Goal: Obtain resource: Obtain resource

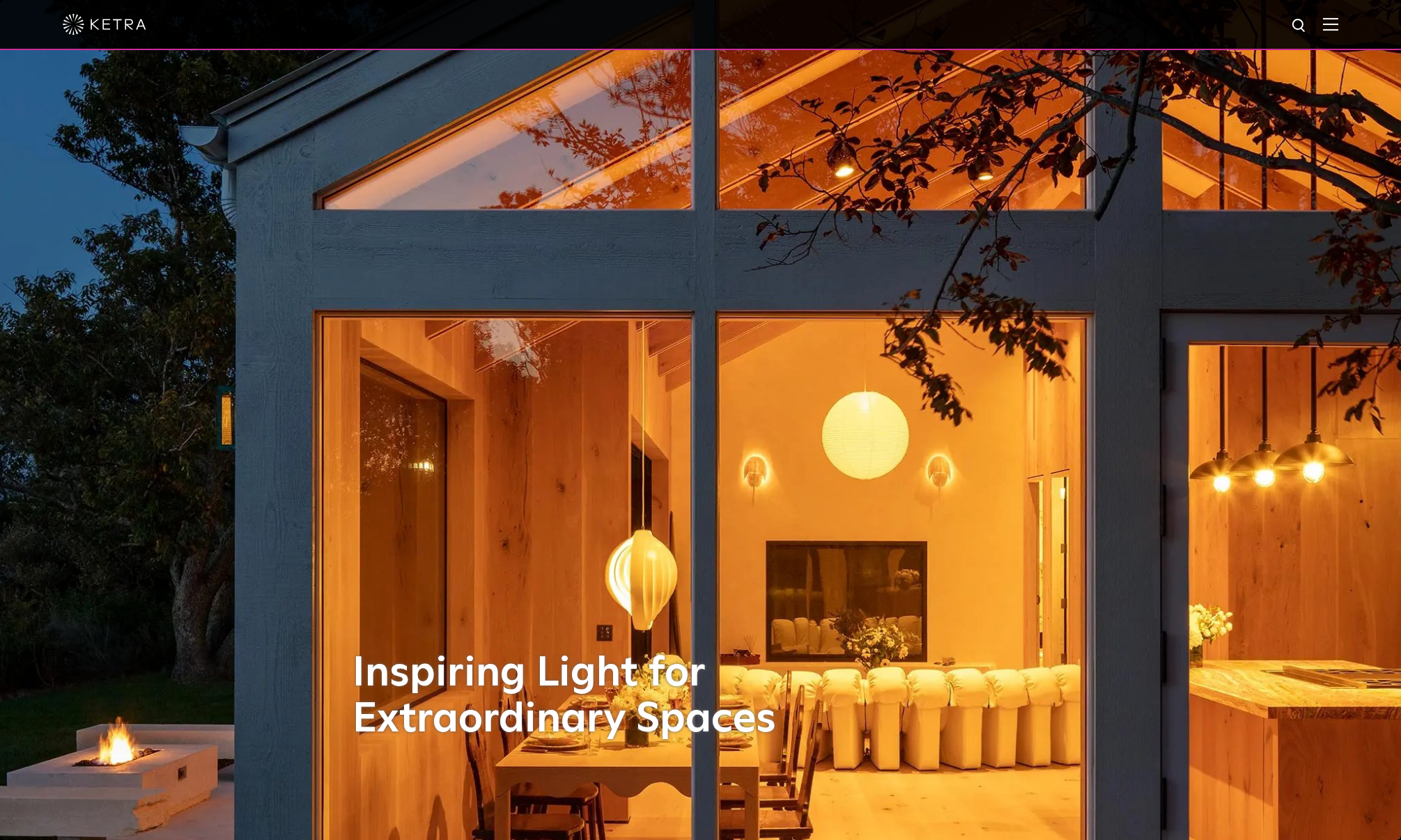
click at [1338, 27] on img at bounding box center [1330, 24] width 15 height 13
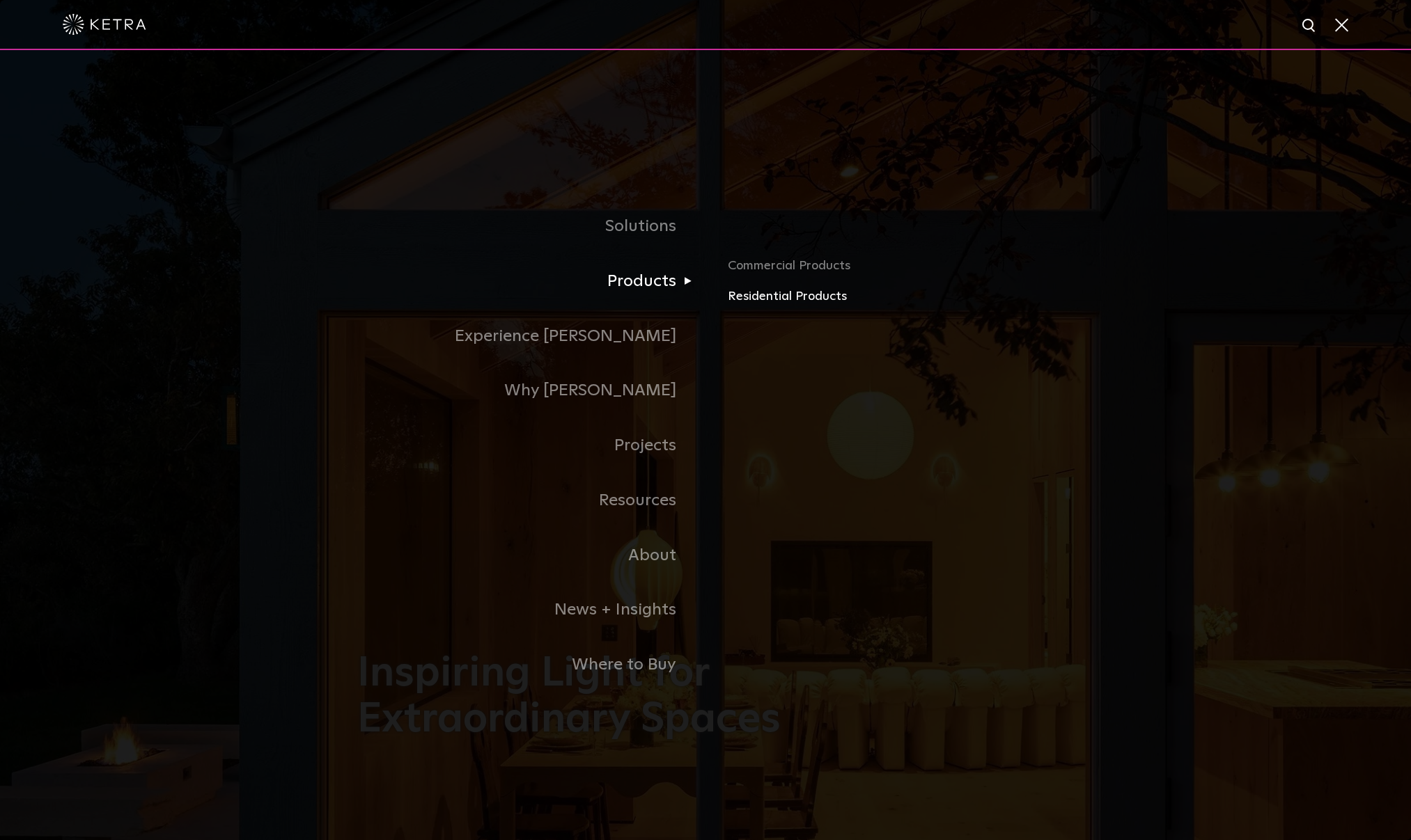
click at [766, 300] on link "Residential Products" at bounding box center [891, 297] width 326 height 20
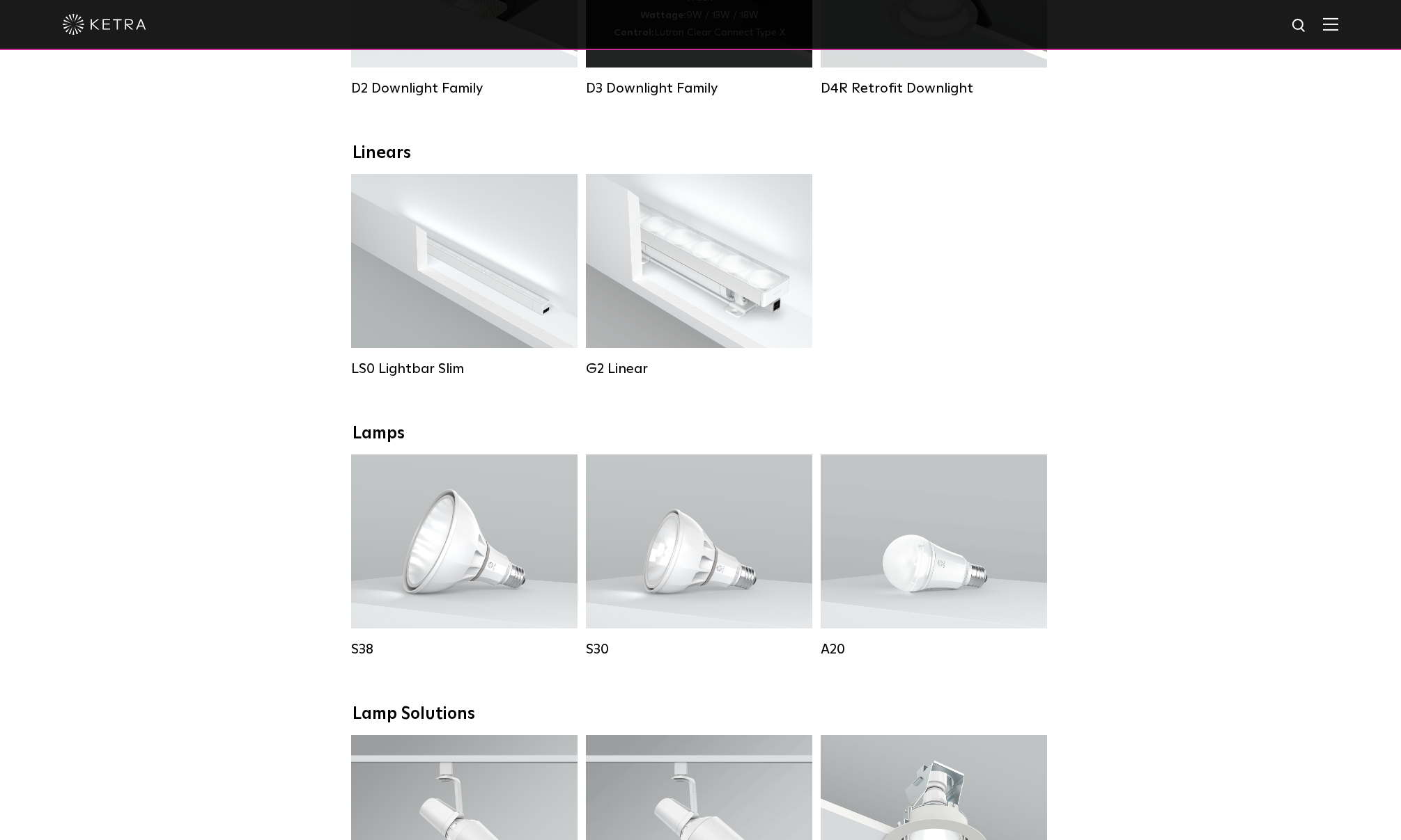
scroll to position [418, 0]
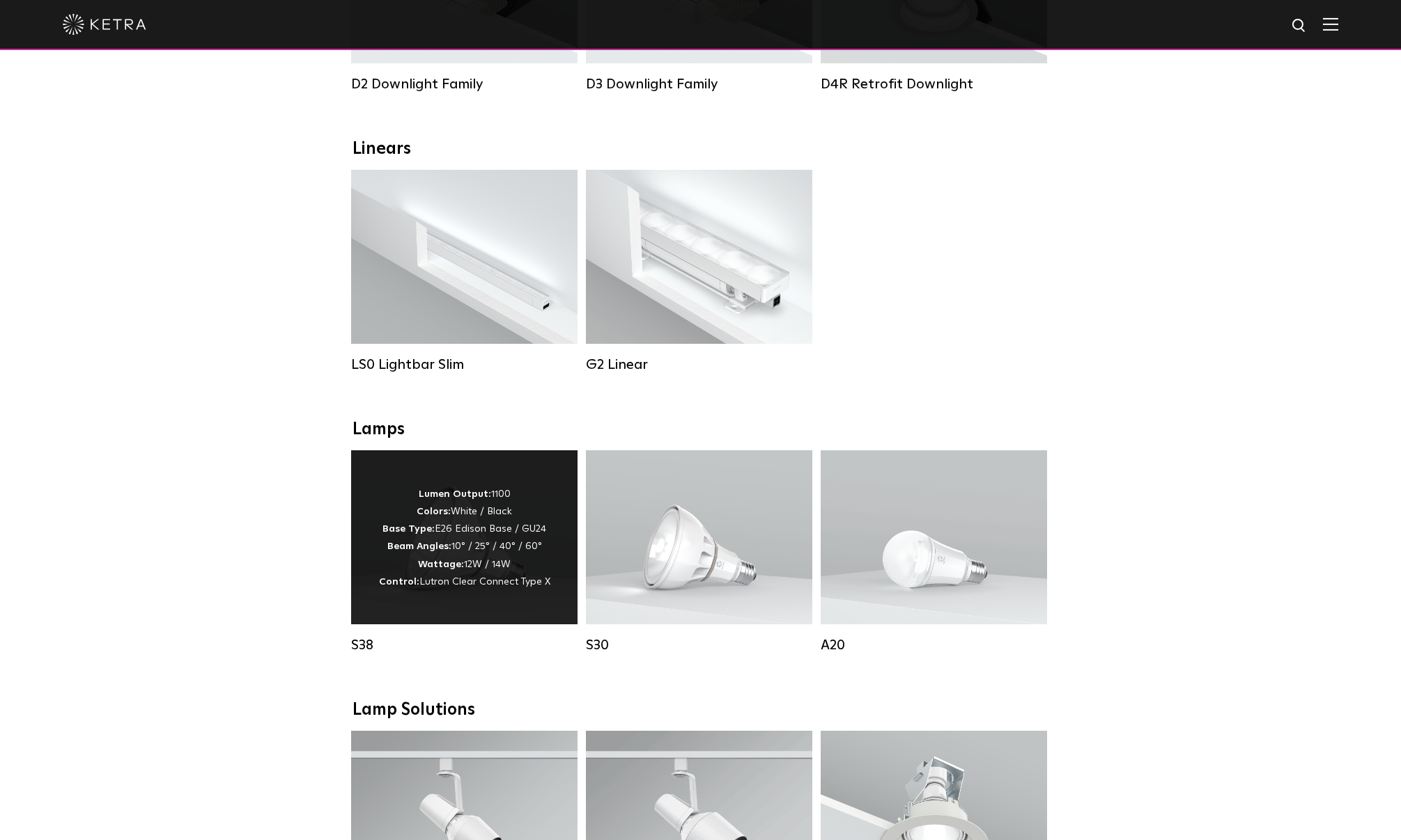
click at [536, 559] on p "Lumen Output: 1100 Colors: White / Black Base Type: E26 Edison Base / GU24 Beam…" at bounding box center [464, 538] width 171 height 105
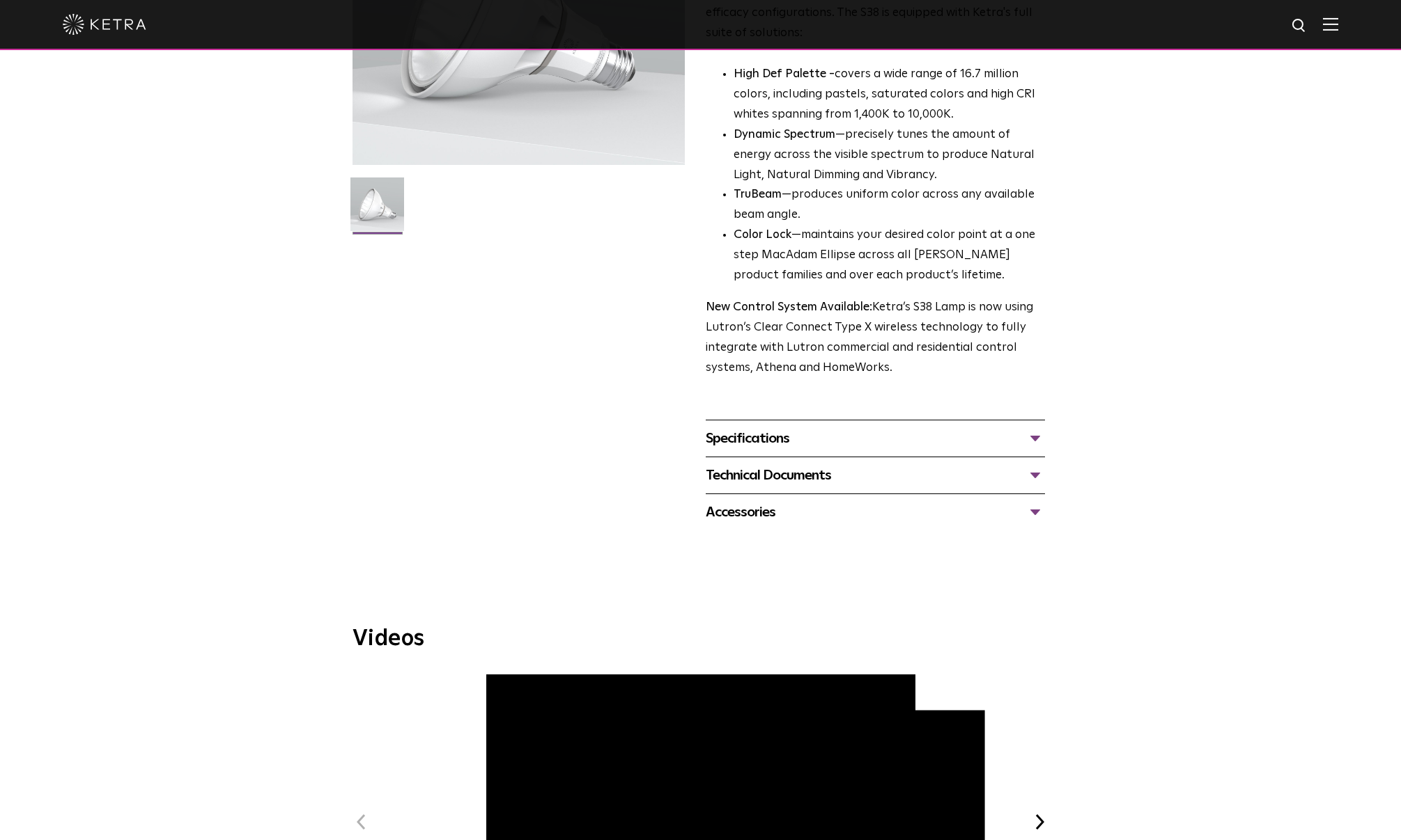
scroll to position [279, 0]
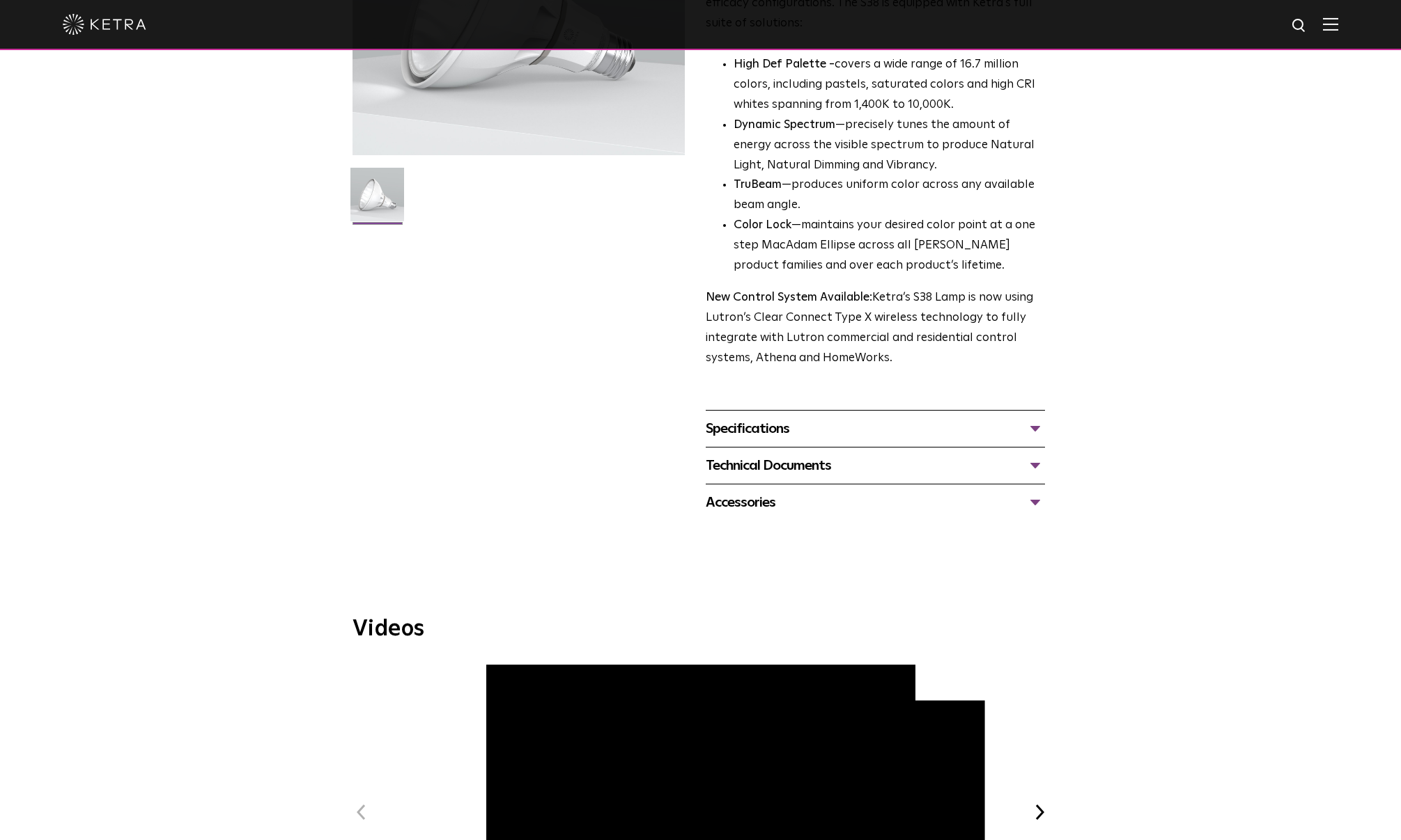
click at [1034, 432] on div "Specifications" at bounding box center [875, 428] width 340 height 22
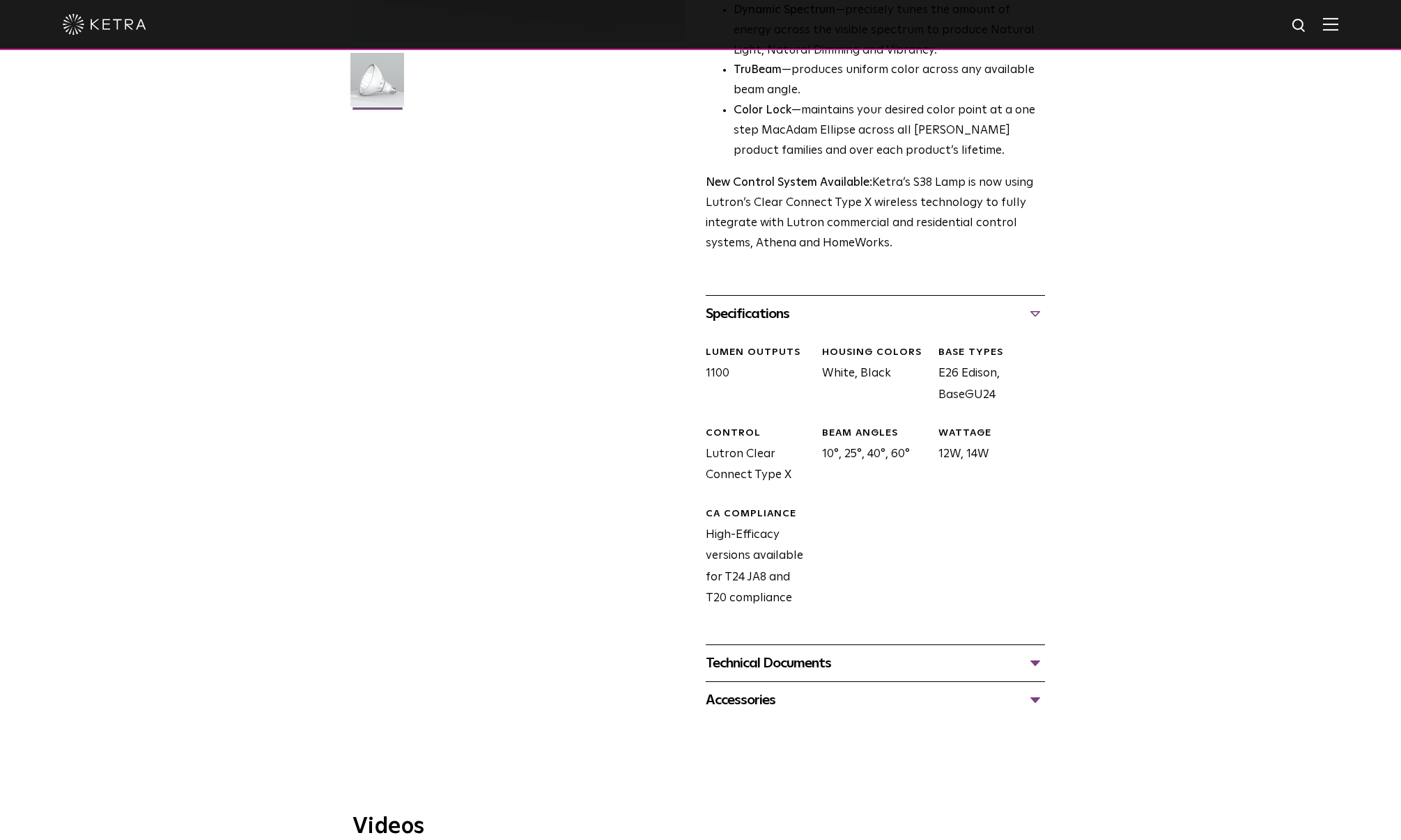
scroll to position [418, 0]
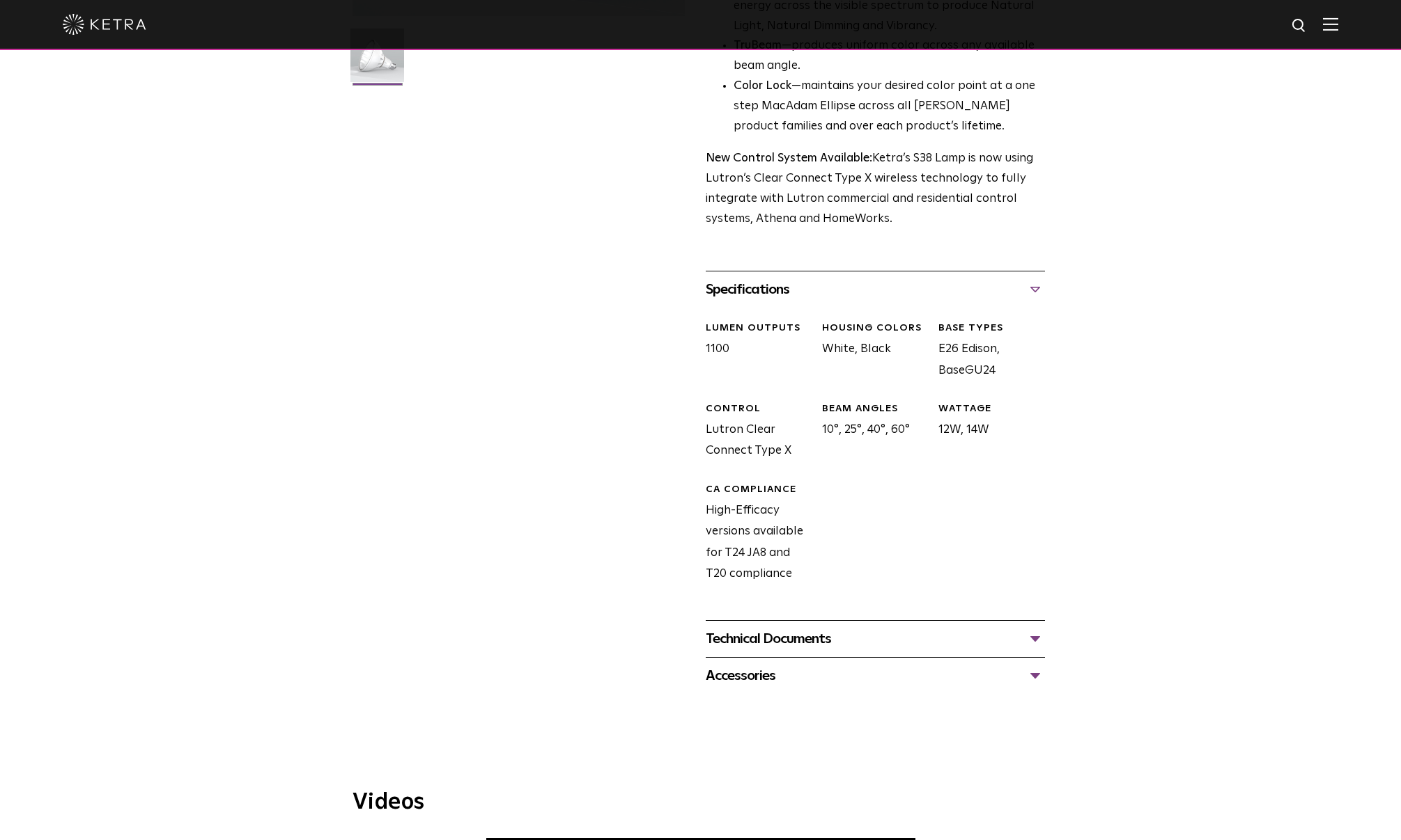
click at [815, 637] on div "Technical Documents" at bounding box center [875, 639] width 340 height 22
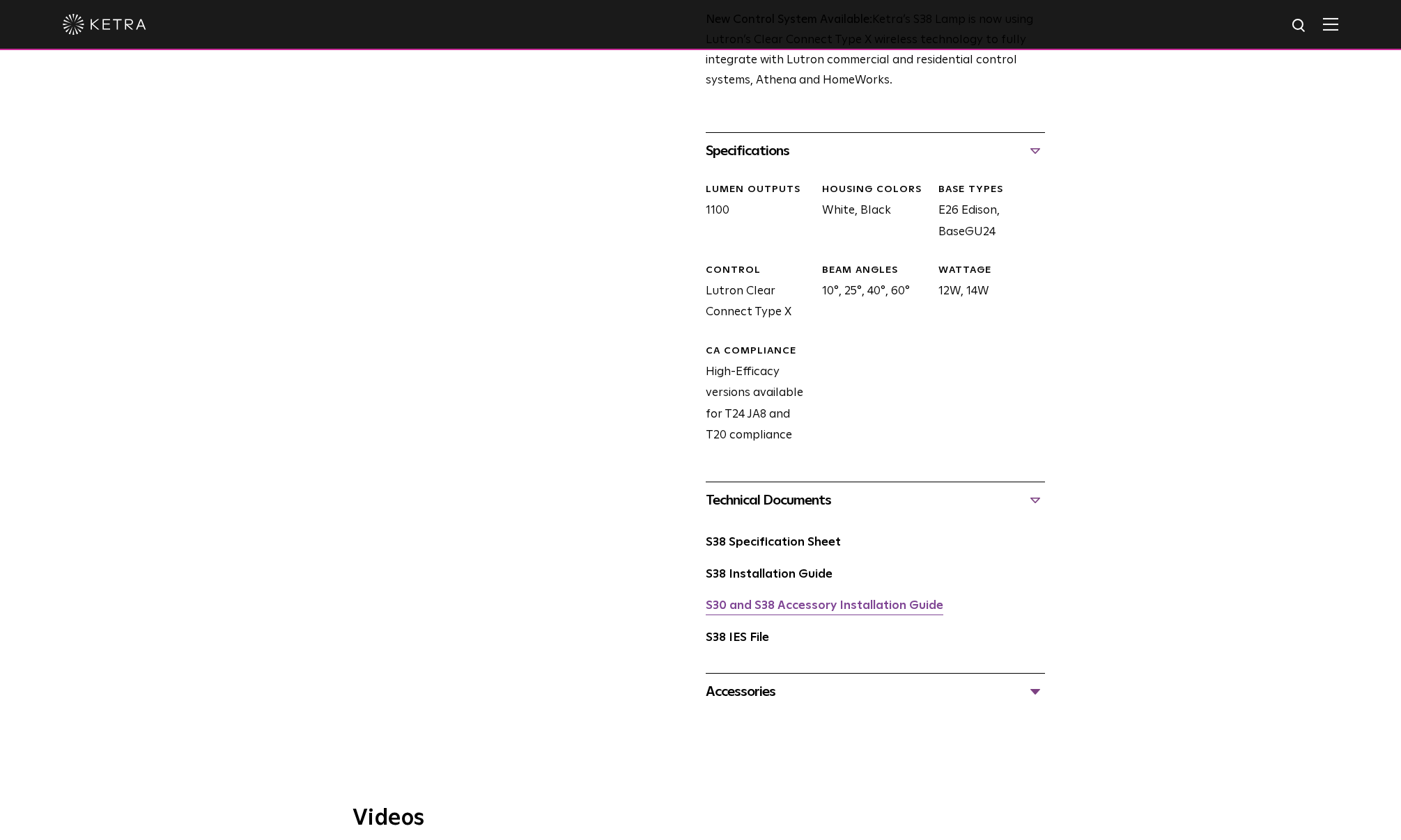
scroll to position [557, 0]
click at [801, 546] on link "S38 Specification Sheet" at bounding box center [773, 542] width 135 height 12
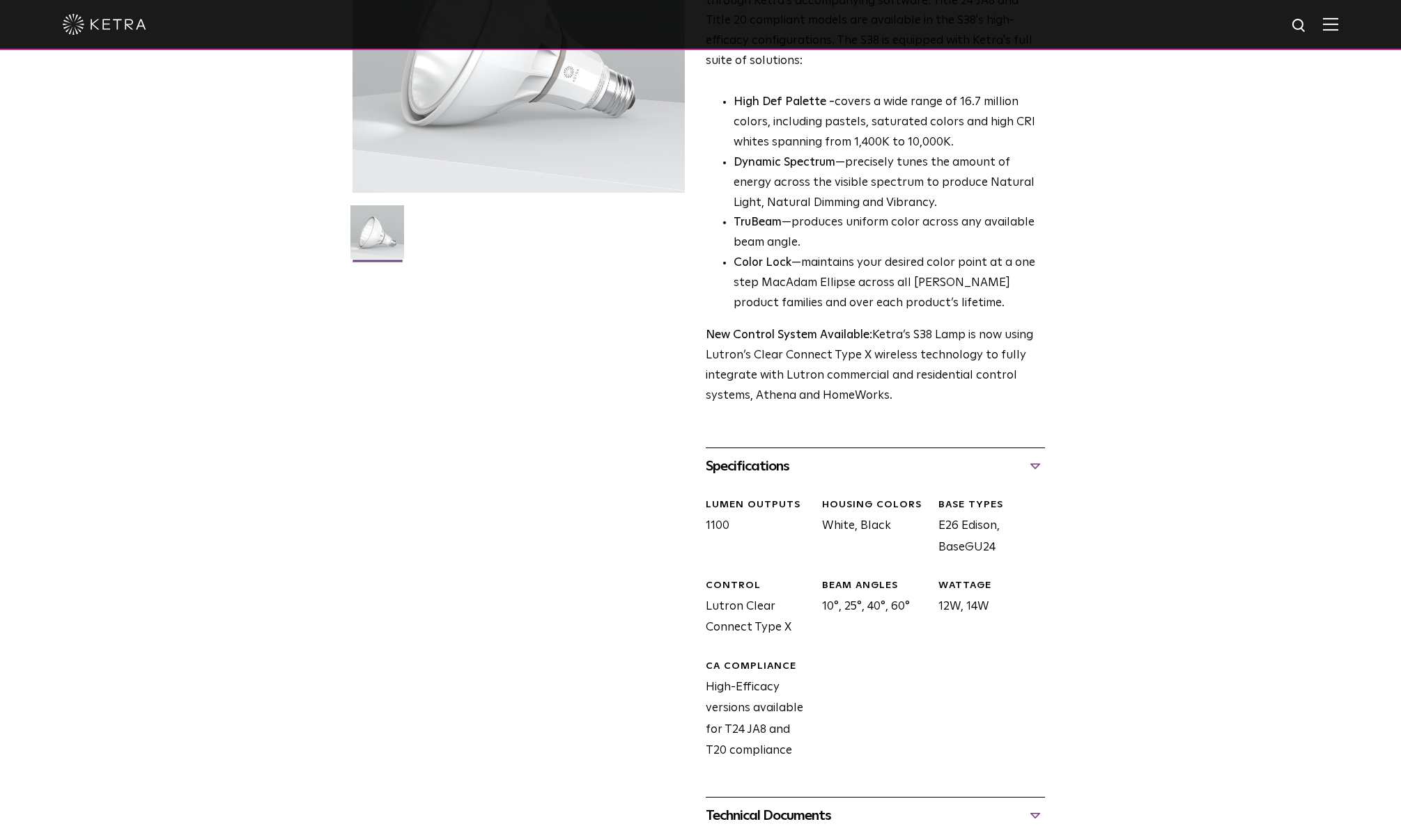
scroll to position [0, 0]
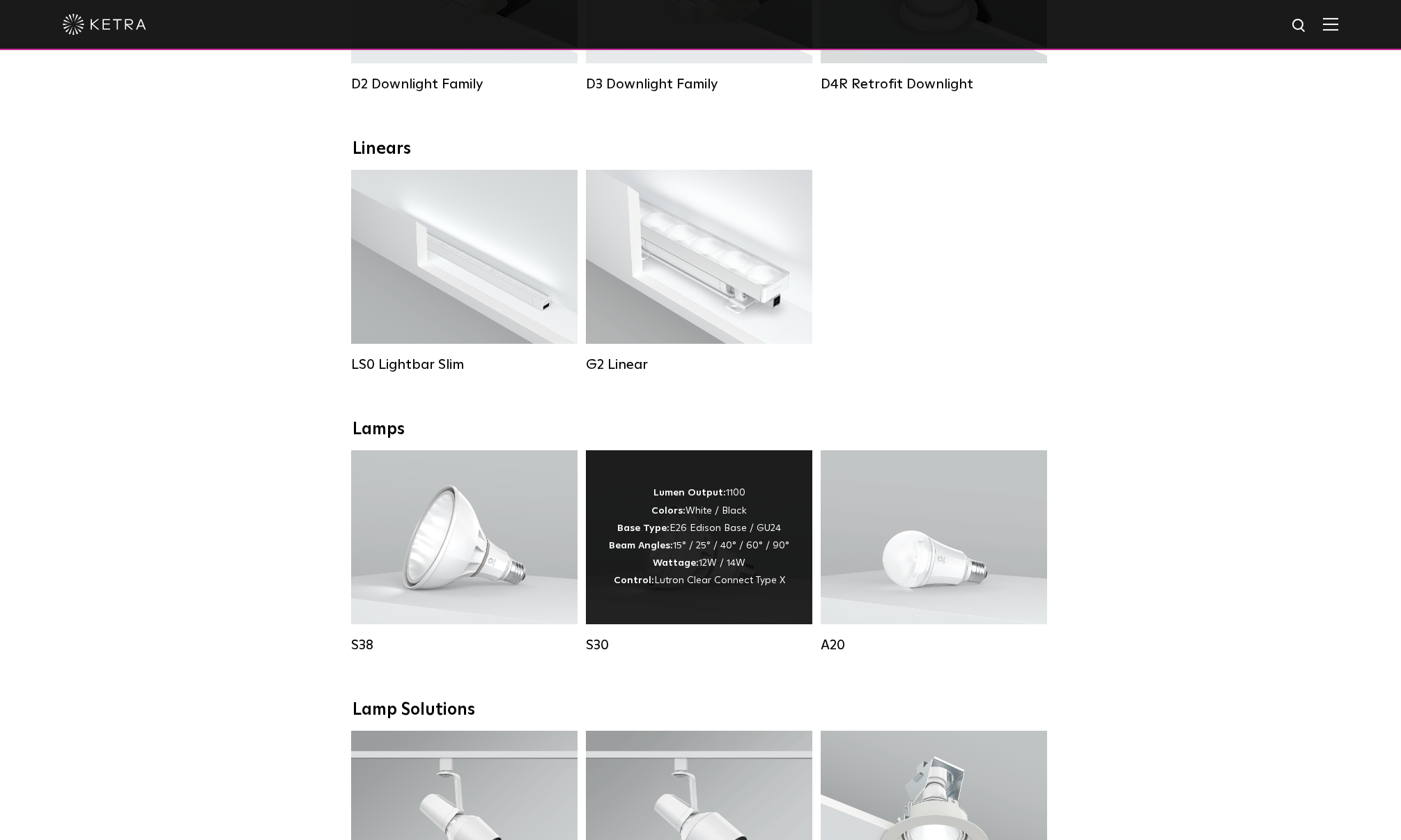
click at [693, 538] on div "Lumen Output: 1100 Colors: White / Black Base Type: E26 Edison Base / GU24 Beam…" at bounding box center [698, 537] width 180 height 105
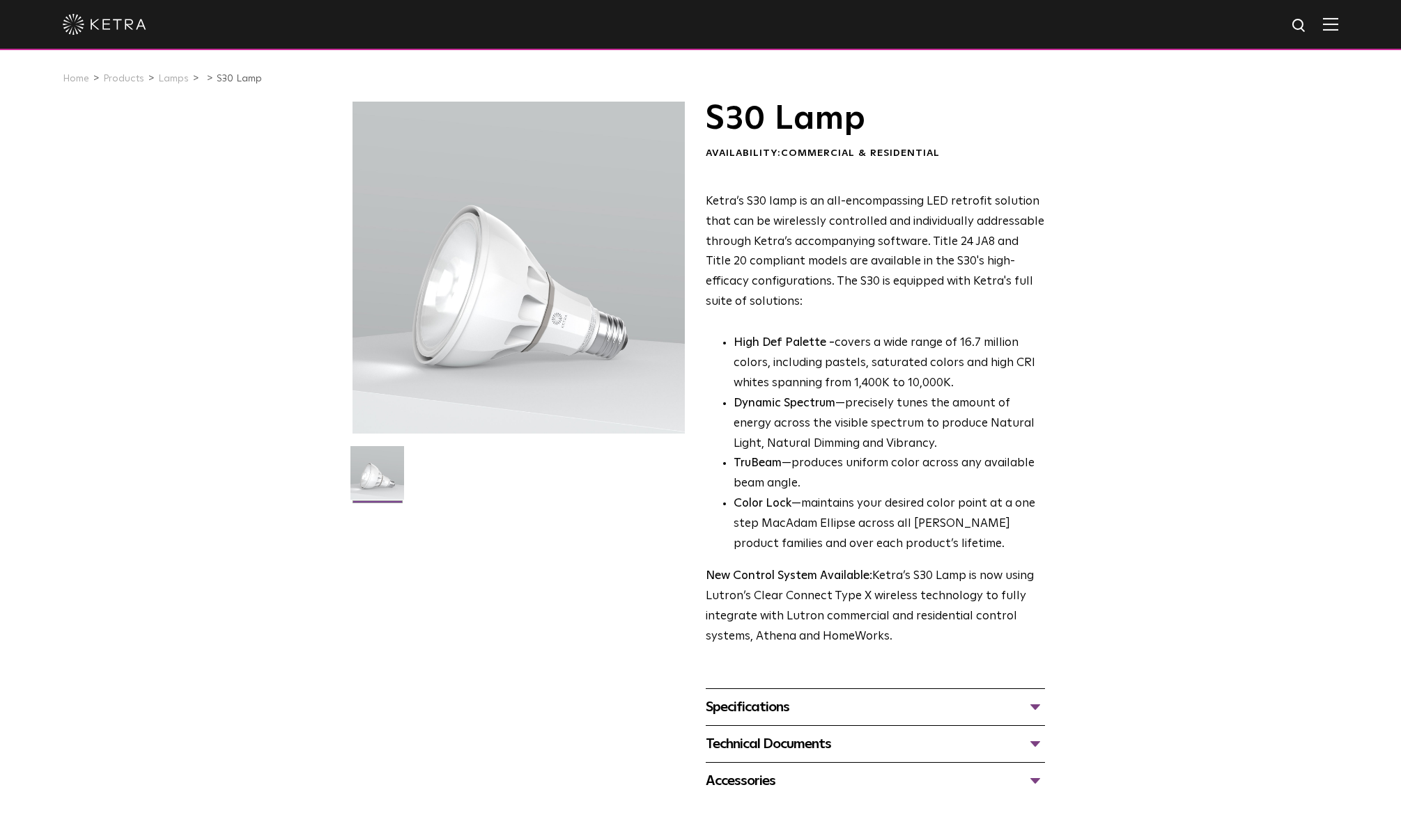
click at [814, 706] on div "Specifications" at bounding box center [875, 707] width 340 height 22
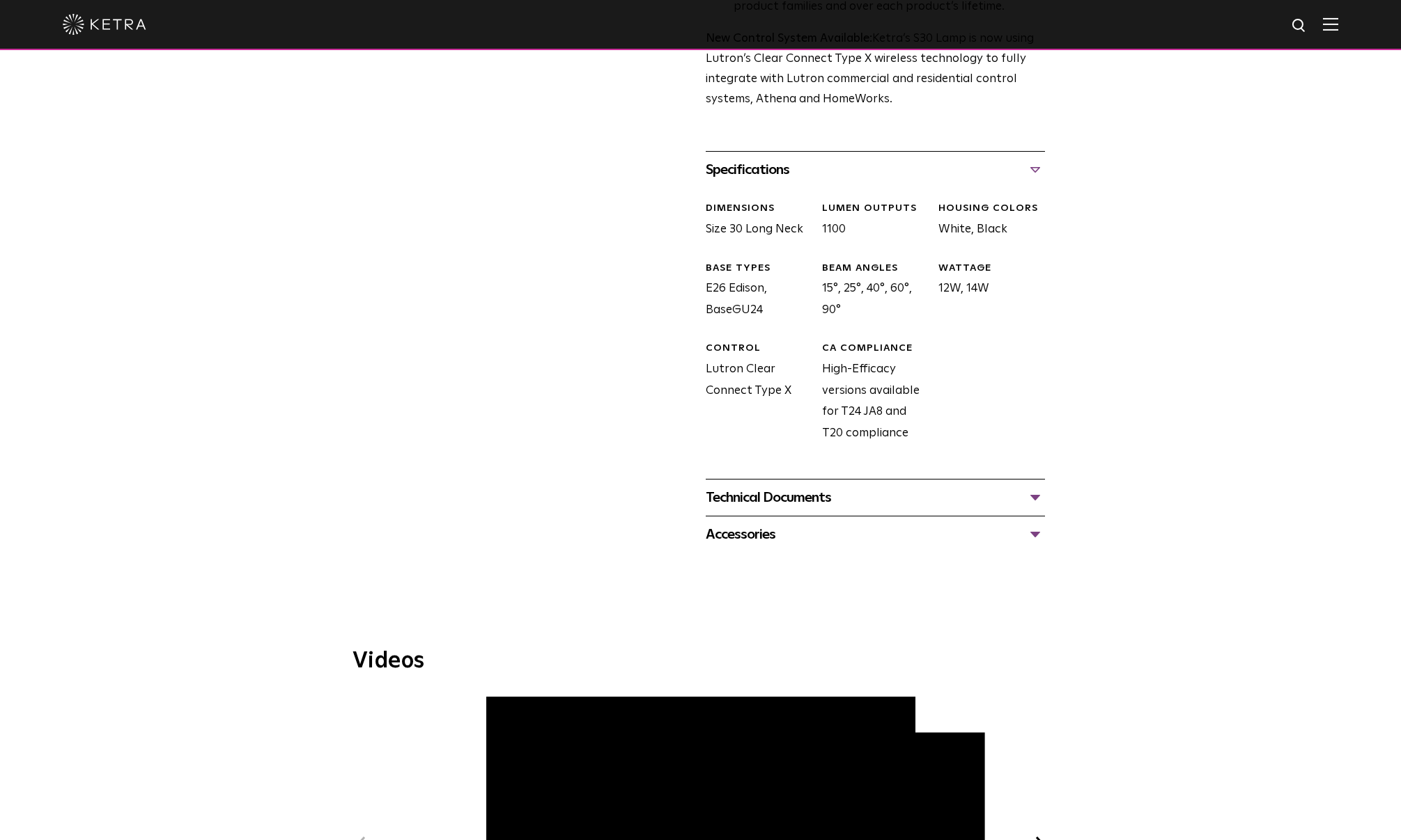
scroll to position [557, 0]
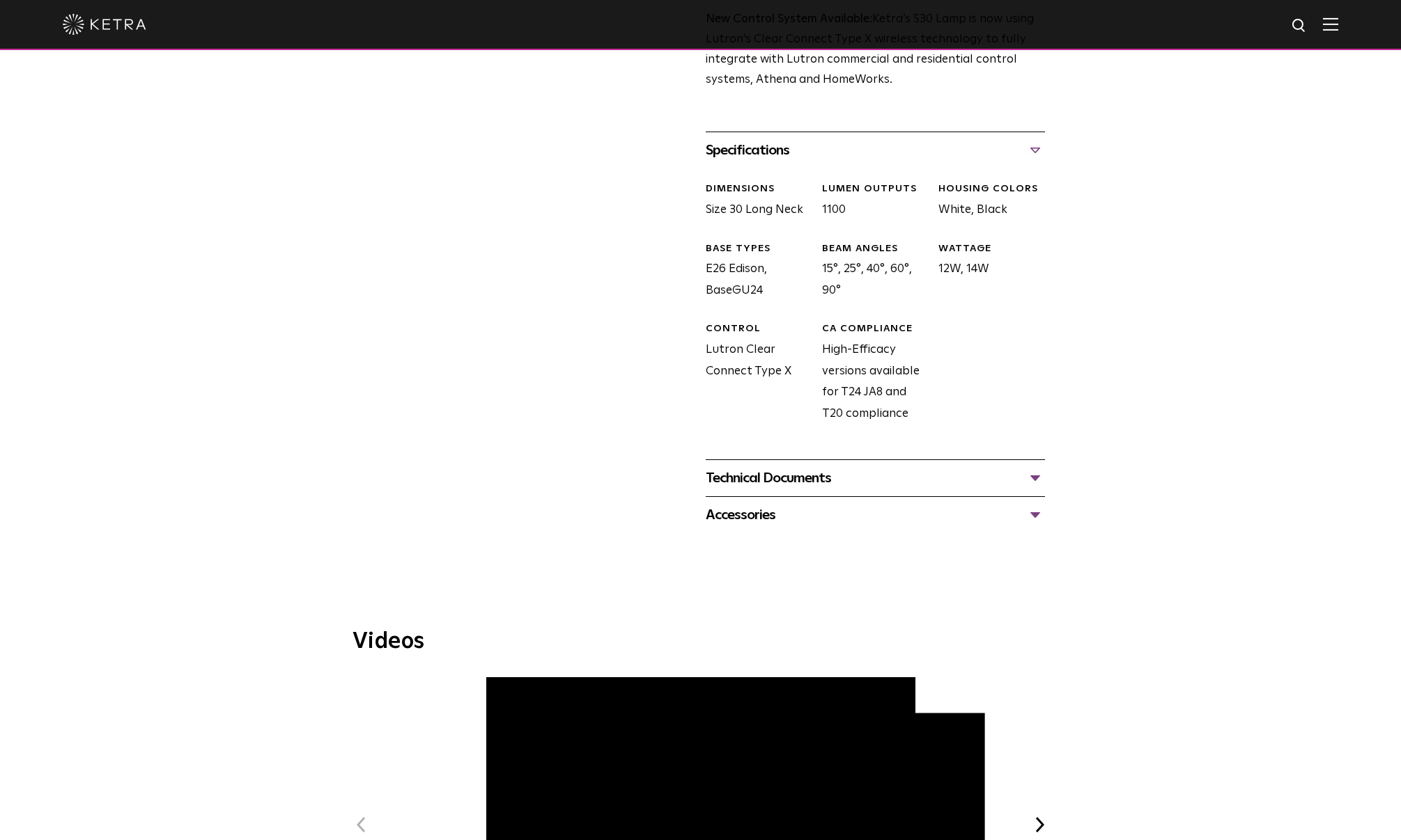
click at [855, 485] on div "Technical Documents" at bounding box center [875, 478] width 340 height 22
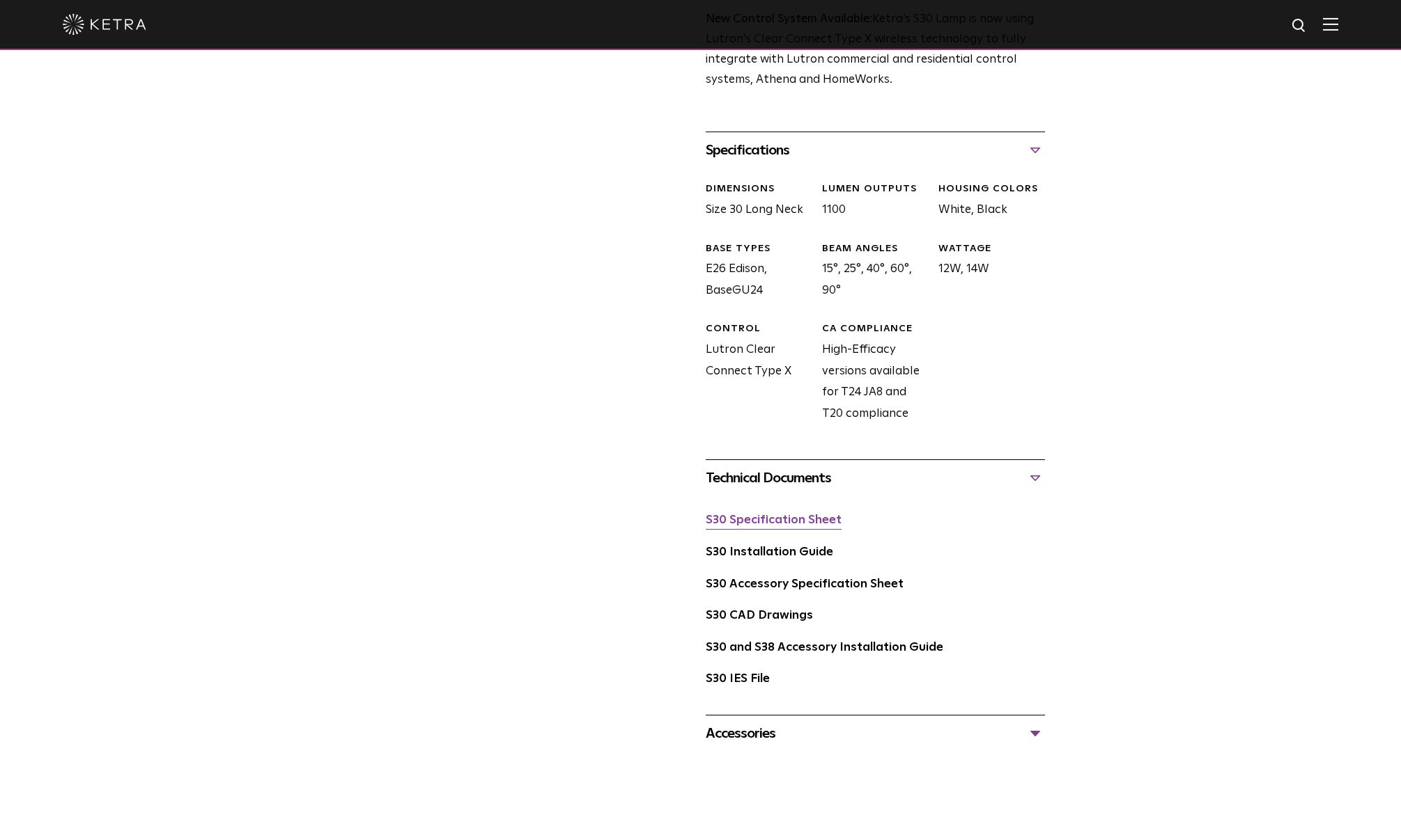
click at [789, 521] on link "S30 Specification Sheet" at bounding box center [774, 520] width 136 height 12
